Goal: Check status: Check status

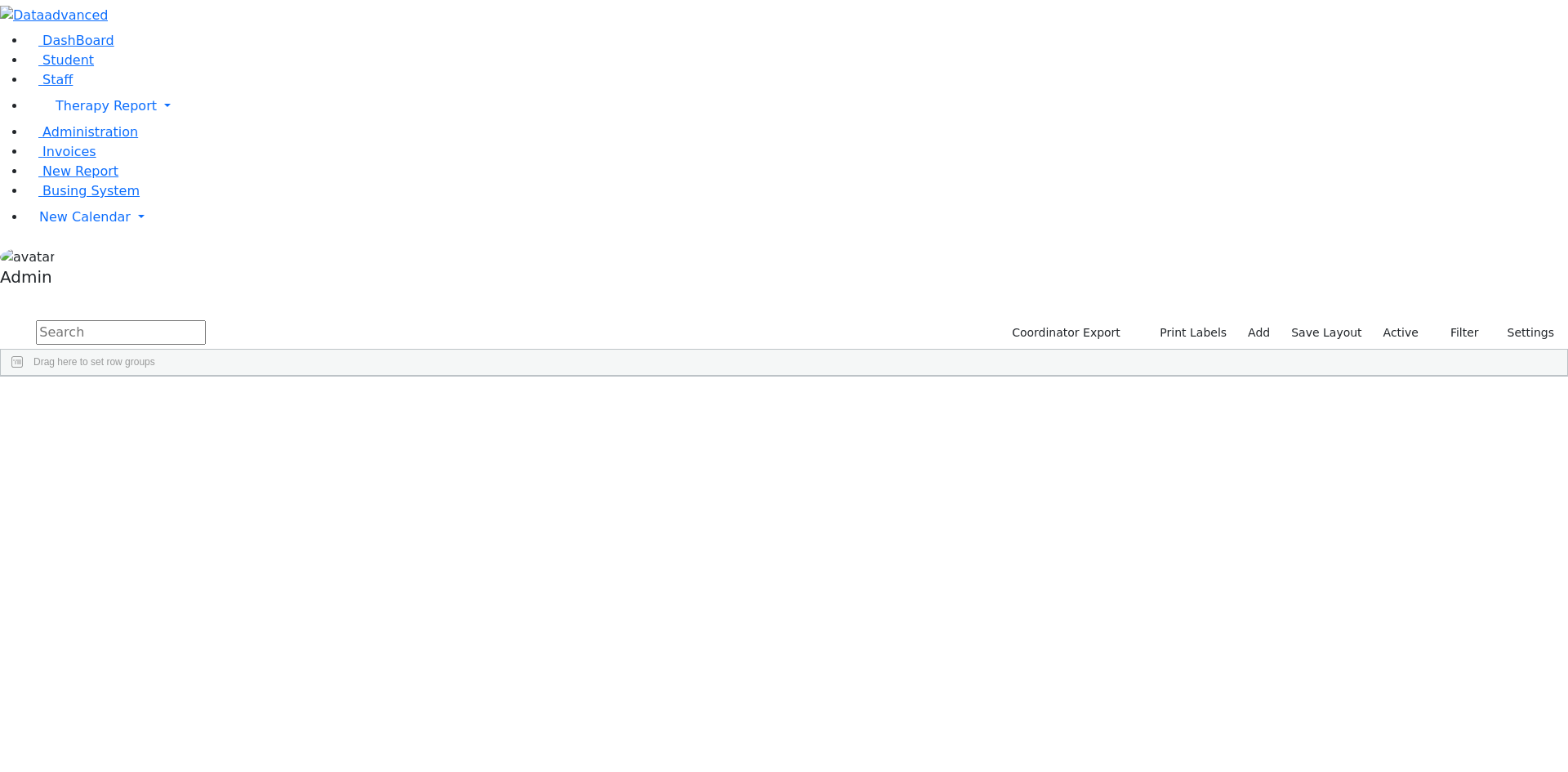
click at [206, 320] on input "text" at bounding box center [121, 331] width 170 height 24
type input "[PERSON_NAME]"
click at [269, 517] on div "[PERSON_NAME] [PERSON_NAME]" at bounding box center [202, 529] width 134 height 23
click at [21, 294] on button "button" at bounding box center [11, 300] width 21 height 12
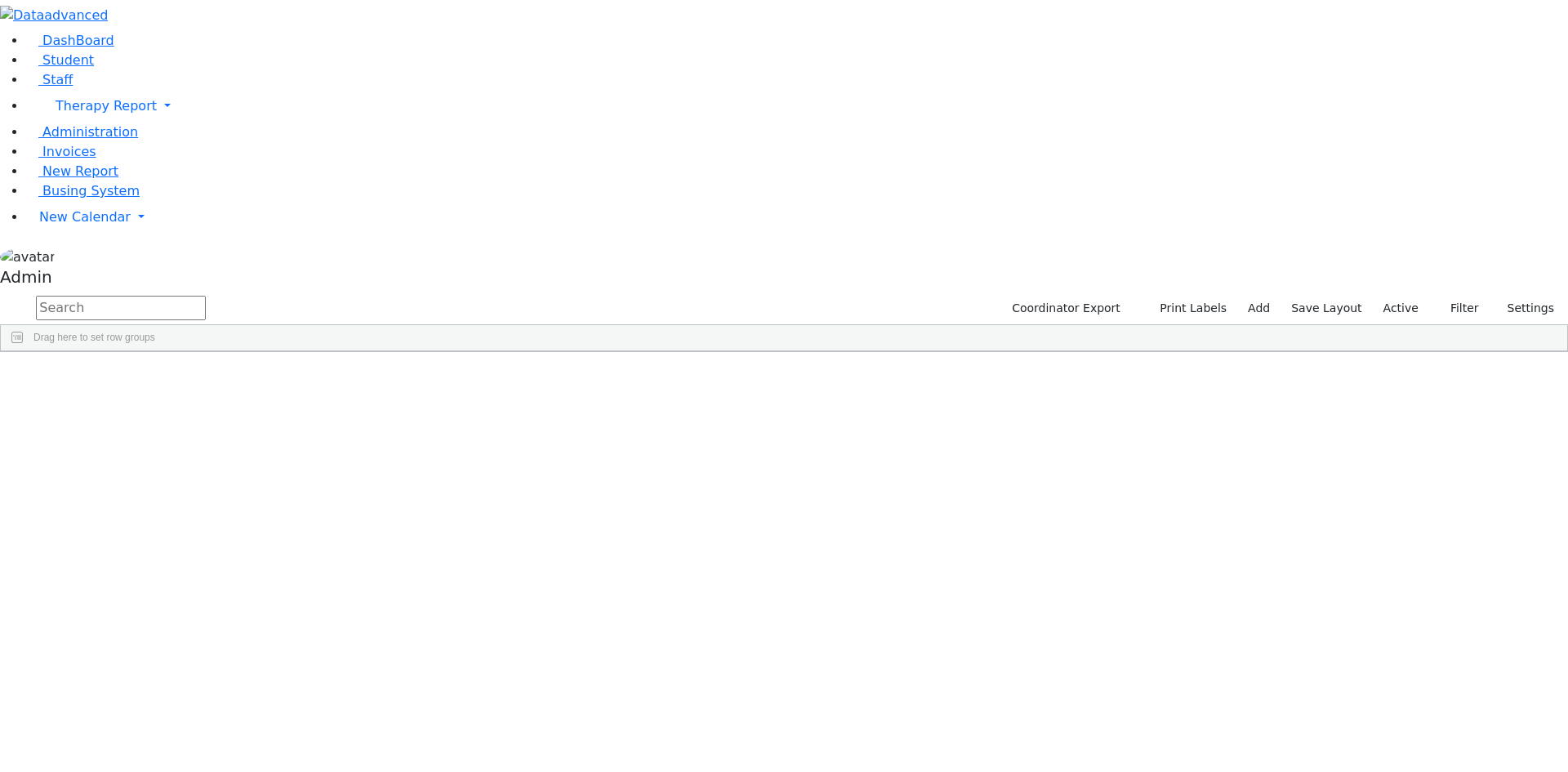
click at [0, 0] on button "button" at bounding box center [0, 0] width 0 height 0
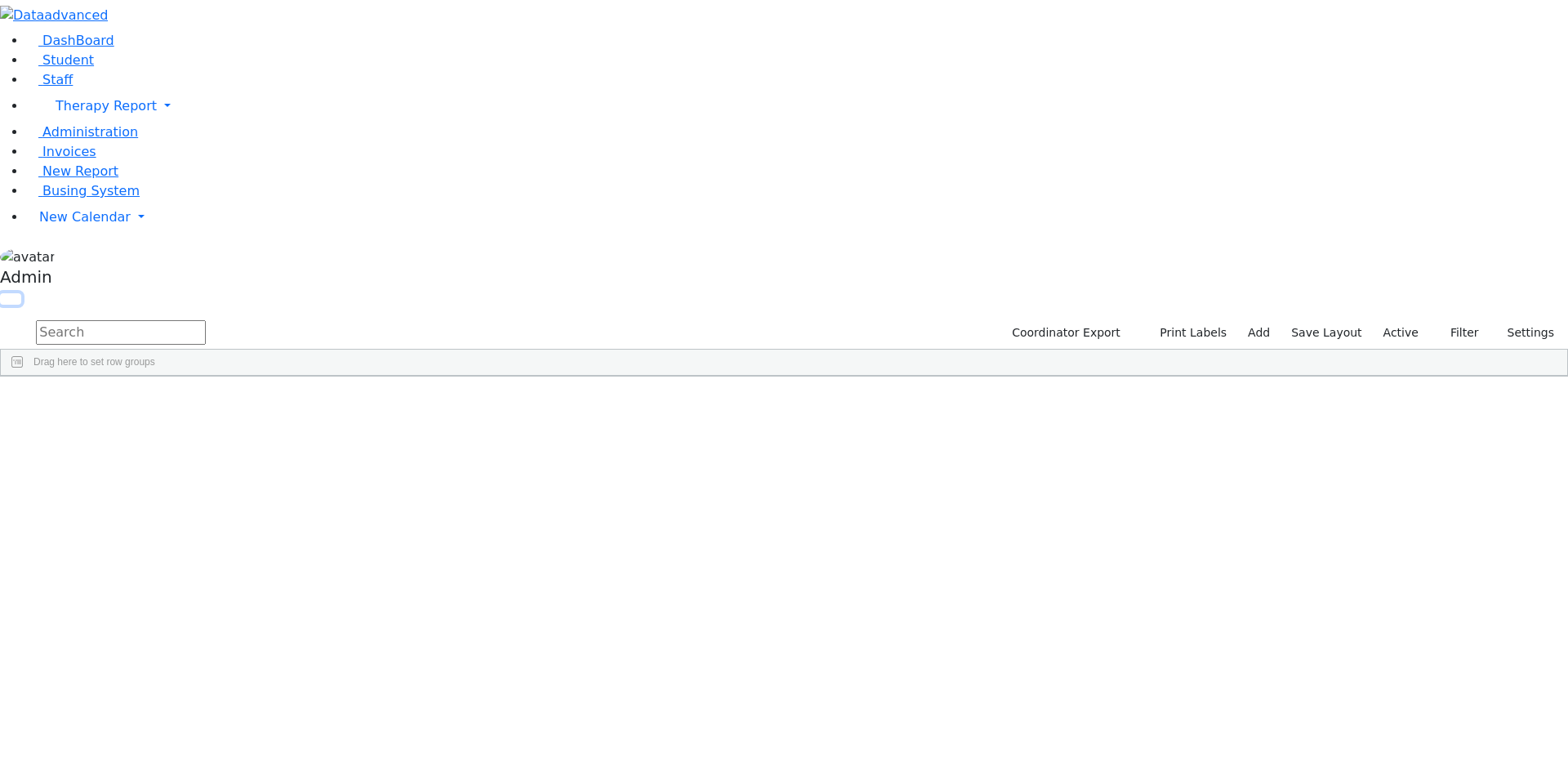
click at [21, 294] on button "button" at bounding box center [11, 300] width 21 height 12
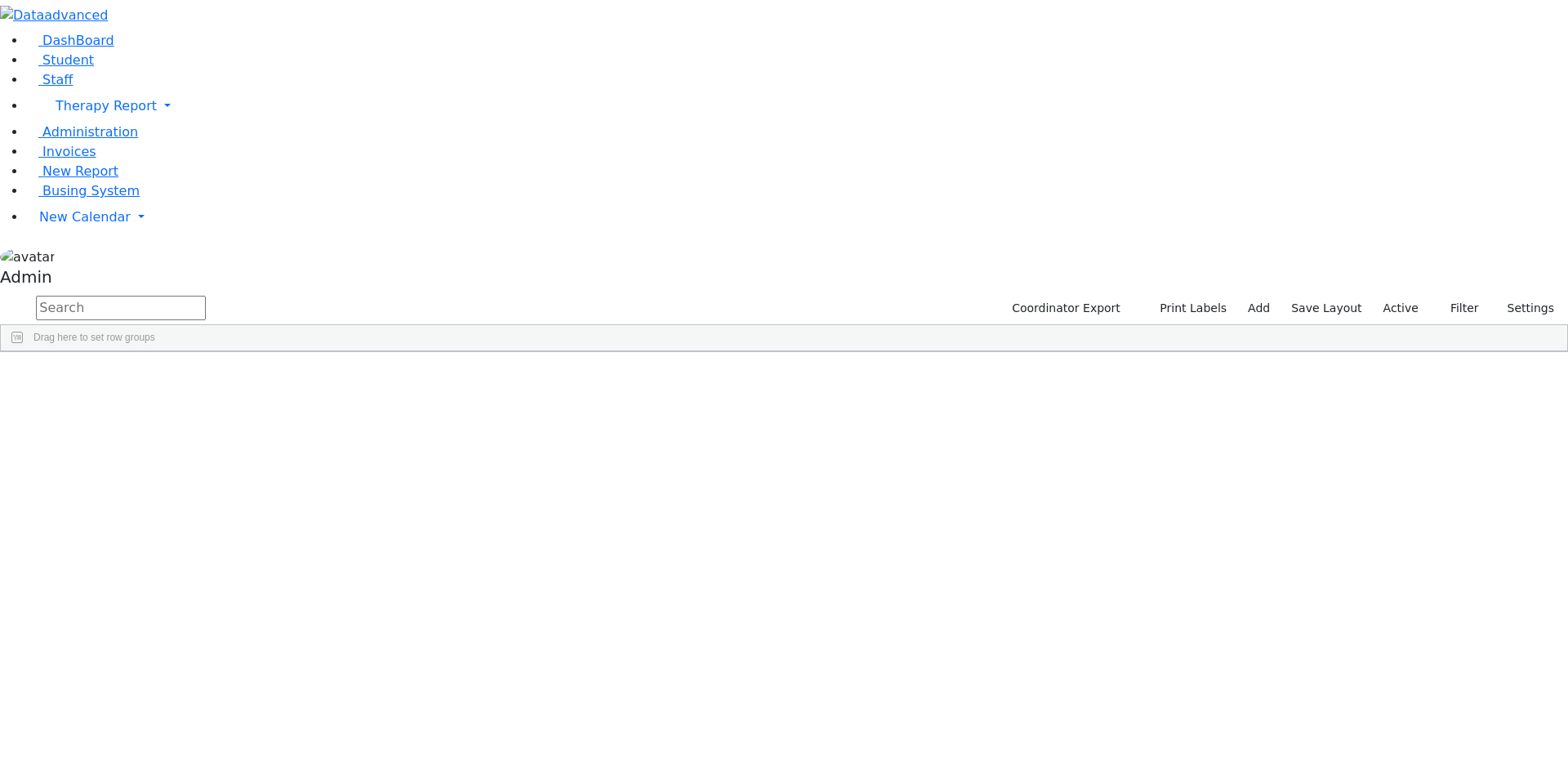
click at [0, 0] on button "button" at bounding box center [0, 0] width 0 height 0
